Goal: Task Accomplishment & Management: Use online tool/utility

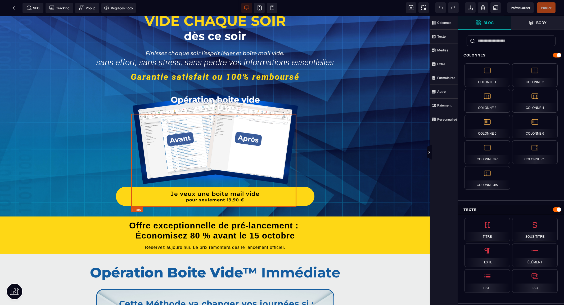
scroll to position [59, 0]
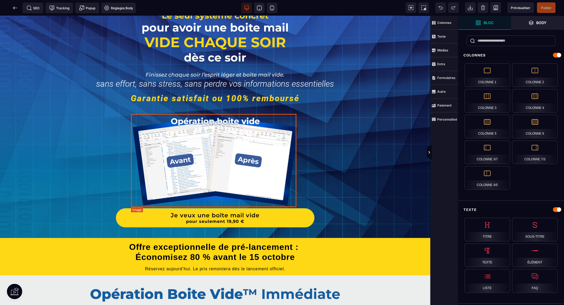
click at [214, 157] on img at bounding box center [215, 160] width 165 height 93
select select
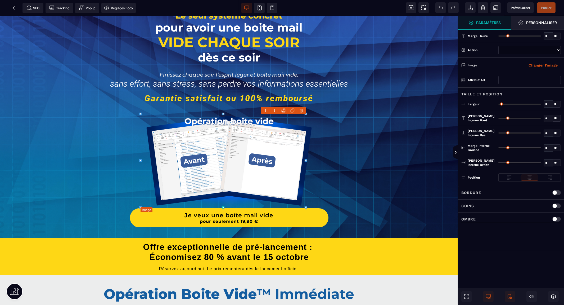
type input "*"
type input "**"
type input "*"
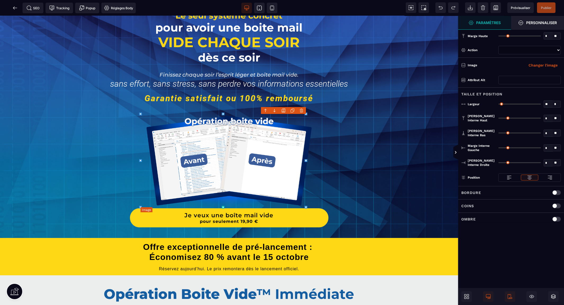
type input "*"
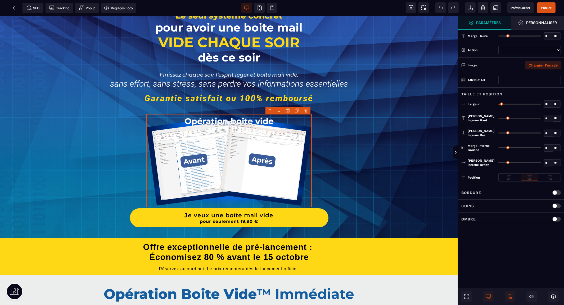
click at [544, 63] on button "Changer l'image" at bounding box center [542, 65] width 35 height 8
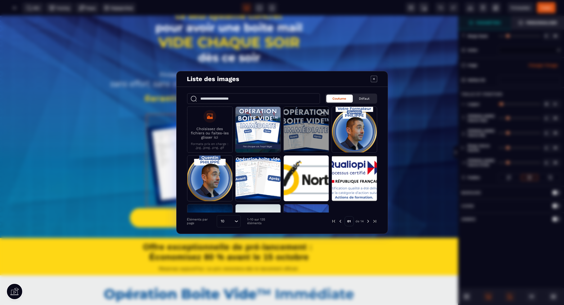
click at [312, 125] on span "Modal window" at bounding box center [306, 130] width 45 height 46
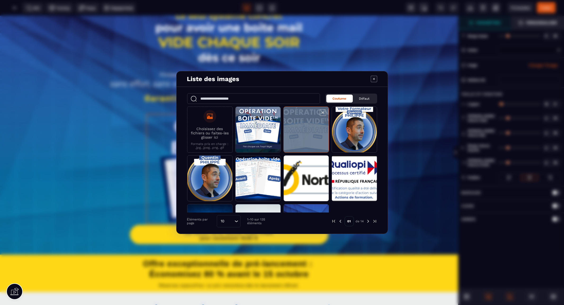
select select
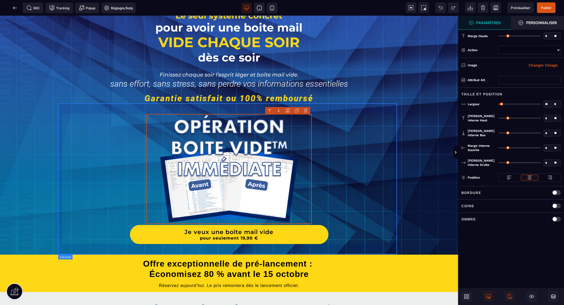
click at [356, 125] on div "Je veux une boîte mail vide pour seulement 19,90 €" at bounding box center [229, 178] width 339 height 151
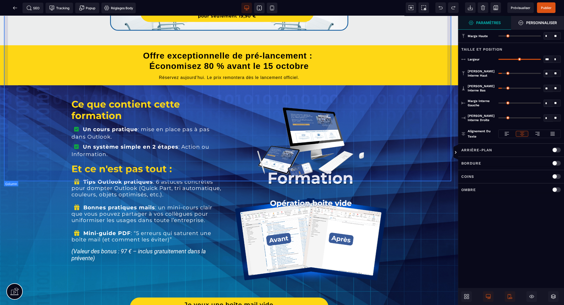
scroll to position [853, 0]
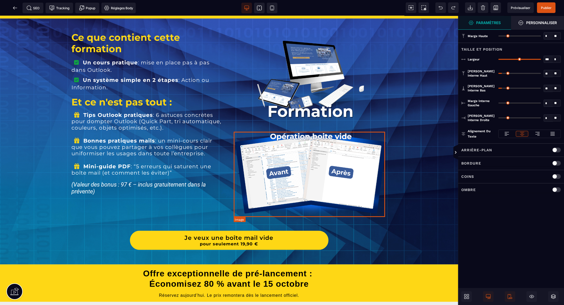
click at [306, 150] on img at bounding box center [311, 172] width 152 height 85
select select
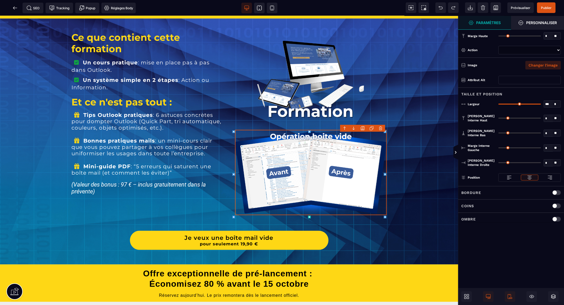
click at [537, 65] on button "Changer l'image" at bounding box center [542, 65] width 35 height 8
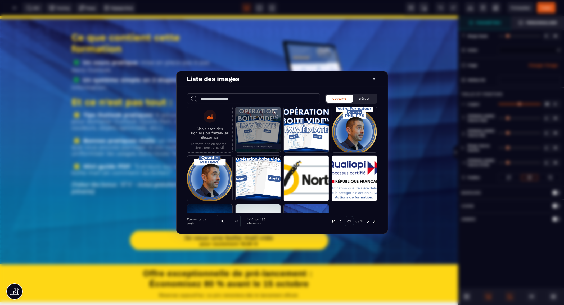
click at [262, 117] on span "Modal window" at bounding box center [258, 130] width 45 height 46
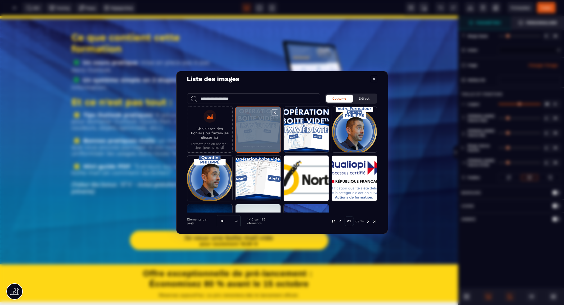
click at [262, 117] on span "Modal window" at bounding box center [258, 130] width 45 height 46
select select
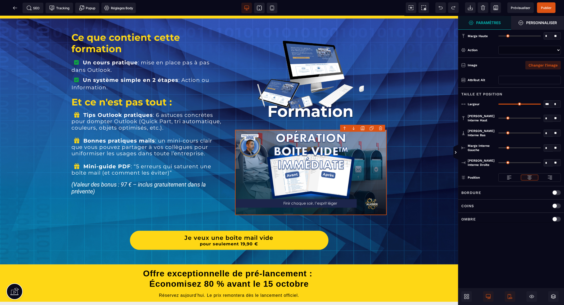
click at [537, 65] on button "Changer l'image" at bounding box center [542, 65] width 35 height 8
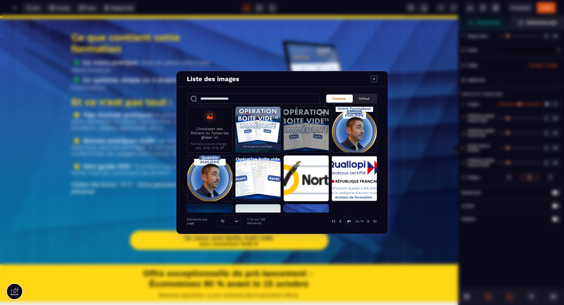
click at [301, 132] on span "Modal window" at bounding box center [306, 130] width 45 height 46
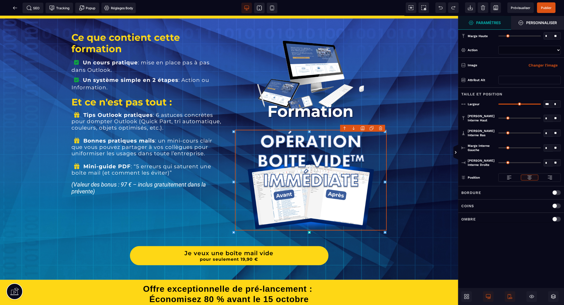
select select
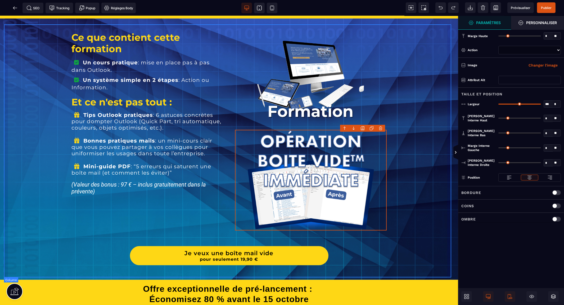
click at [409, 159] on div "Ce que contient cette formation Un cours pratique : mise en place pas à pas dan…" at bounding box center [229, 148] width 450 height 253
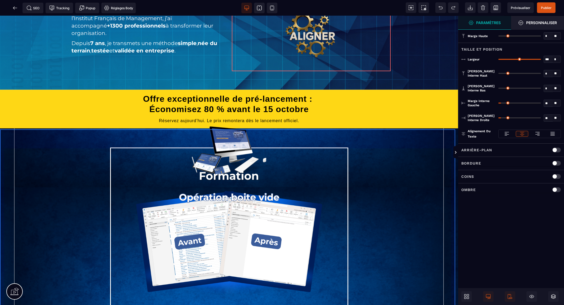
scroll to position [2176, 0]
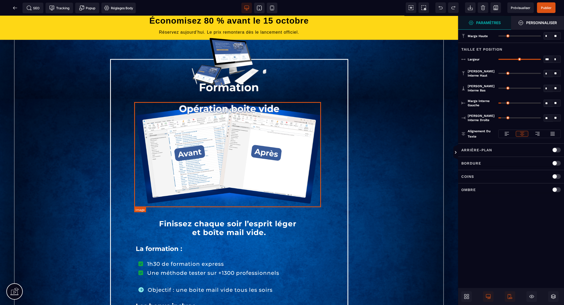
click at [241, 141] on img at bounding box center [229, 153] width 186 height 105
select select
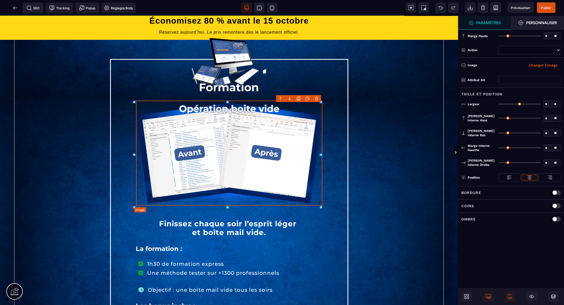
type input "*"
type input "***"
type input "*"
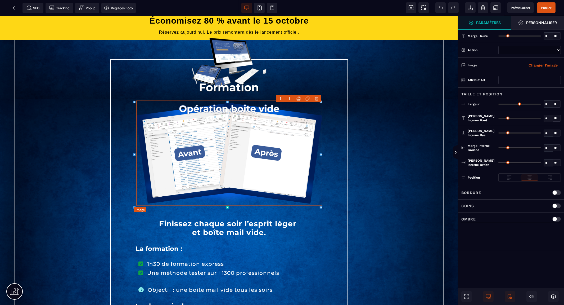
type input "*"
click at [549, 67] on button "Changer l'image" at bounding box center [542, 65] width 35 height 8
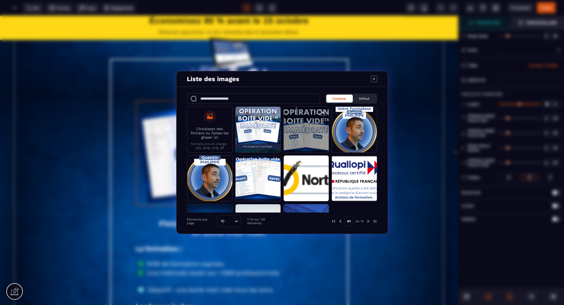
click at [310, 130] on span "Modal window" at bounding box center [306, 130] width 45 height 46
select select
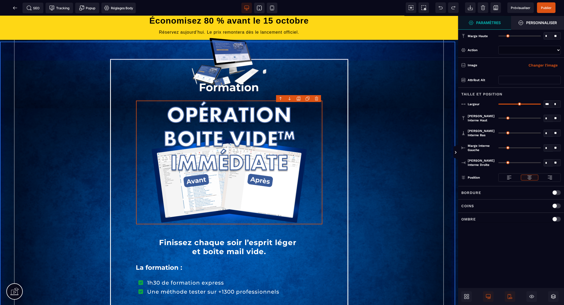
click at [390, 147] on div "Finissez chaque soir l’esprit léger et boîte mail vide. La formation : 1h30 de …" at bounding box center [229, 251] width 458 height 422
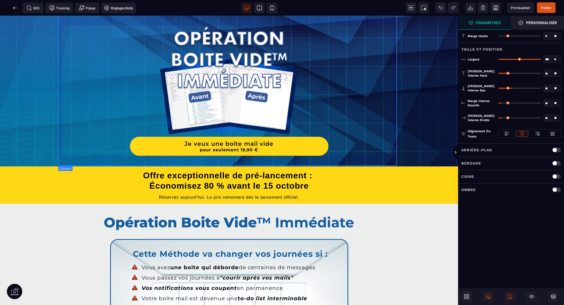
scroll to position [0, 0]
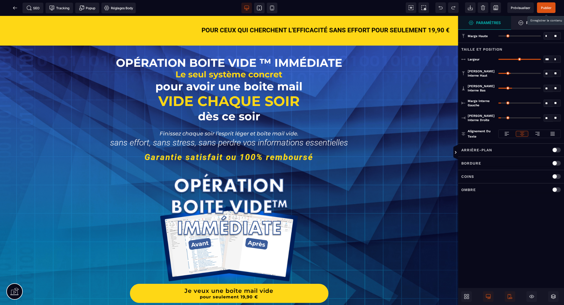
click at [546, 7] on span "Publier" at bounding box center [546, 8] width 11 height 4
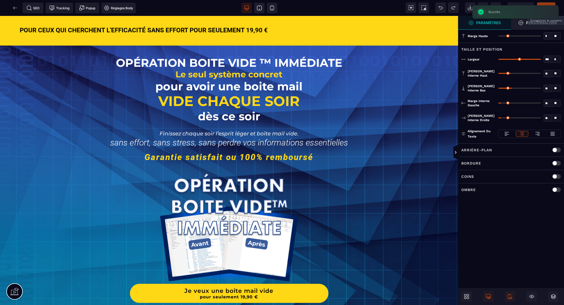
click at [15, 8] on div "SEO Tracking Popup Réglages Body" at bounding box center [69, 8] width 137 height 11
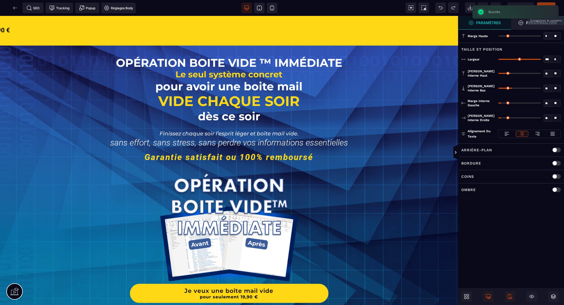
click at [14, 7] on div "SEO Tracking Popup Réglages Body" at bounding box center [69, 8] width 137 height 11
click at [14, 8] on icon at bounding box center [15, 8] width 4 height 0
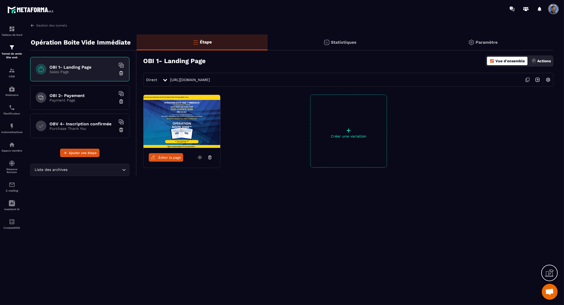
click at [77, 96] on h6 "OBI 2- Payement" at bounding box center [82, 95] width 66 height 5
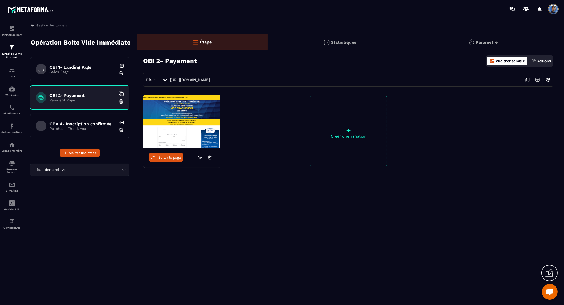
click at [173, 157] on span "Éditer la page" at bounding box center [169, 157] width 23 height 4
